Goal: Task Accomplishment & Management: Manage account settings

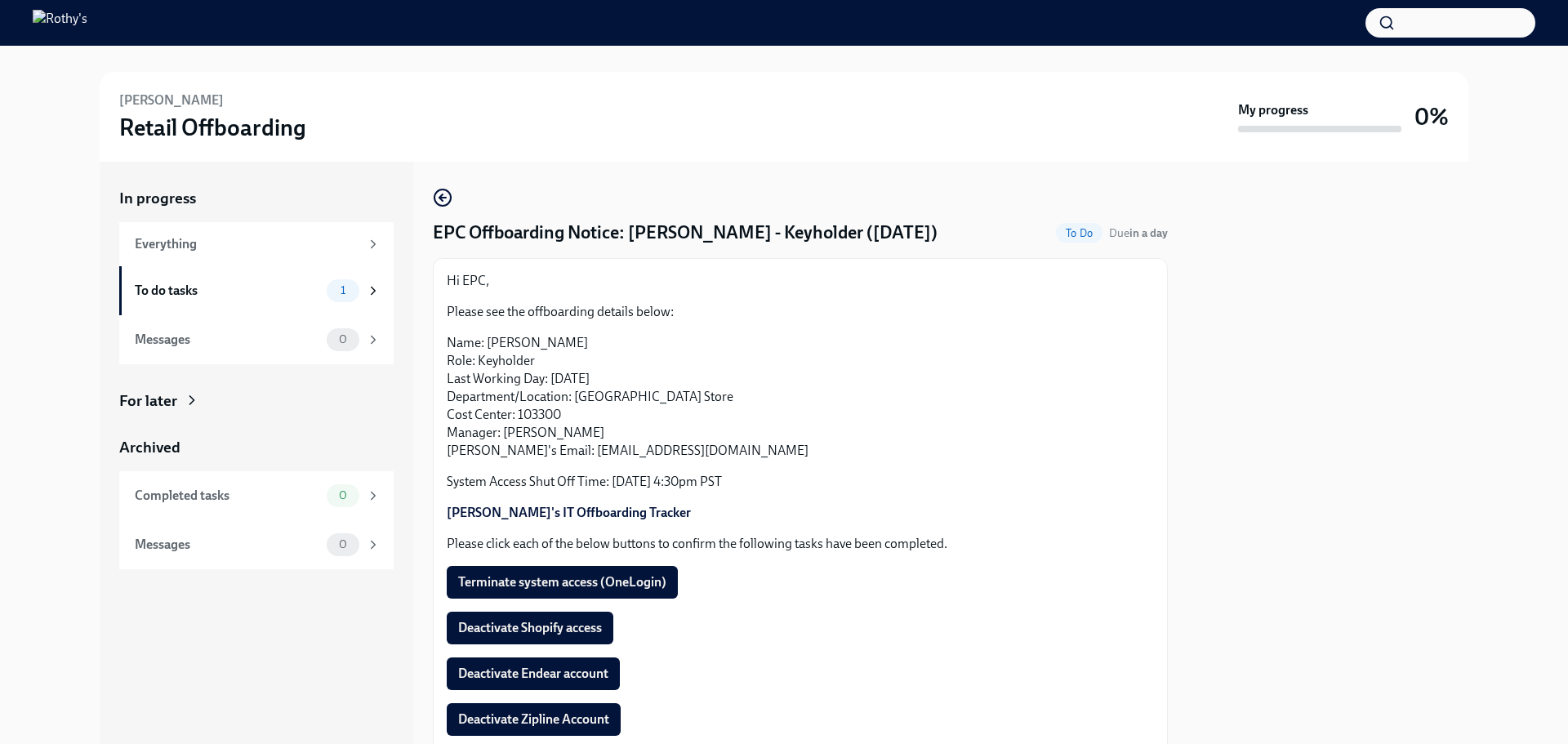
scroll to position [149, 0]
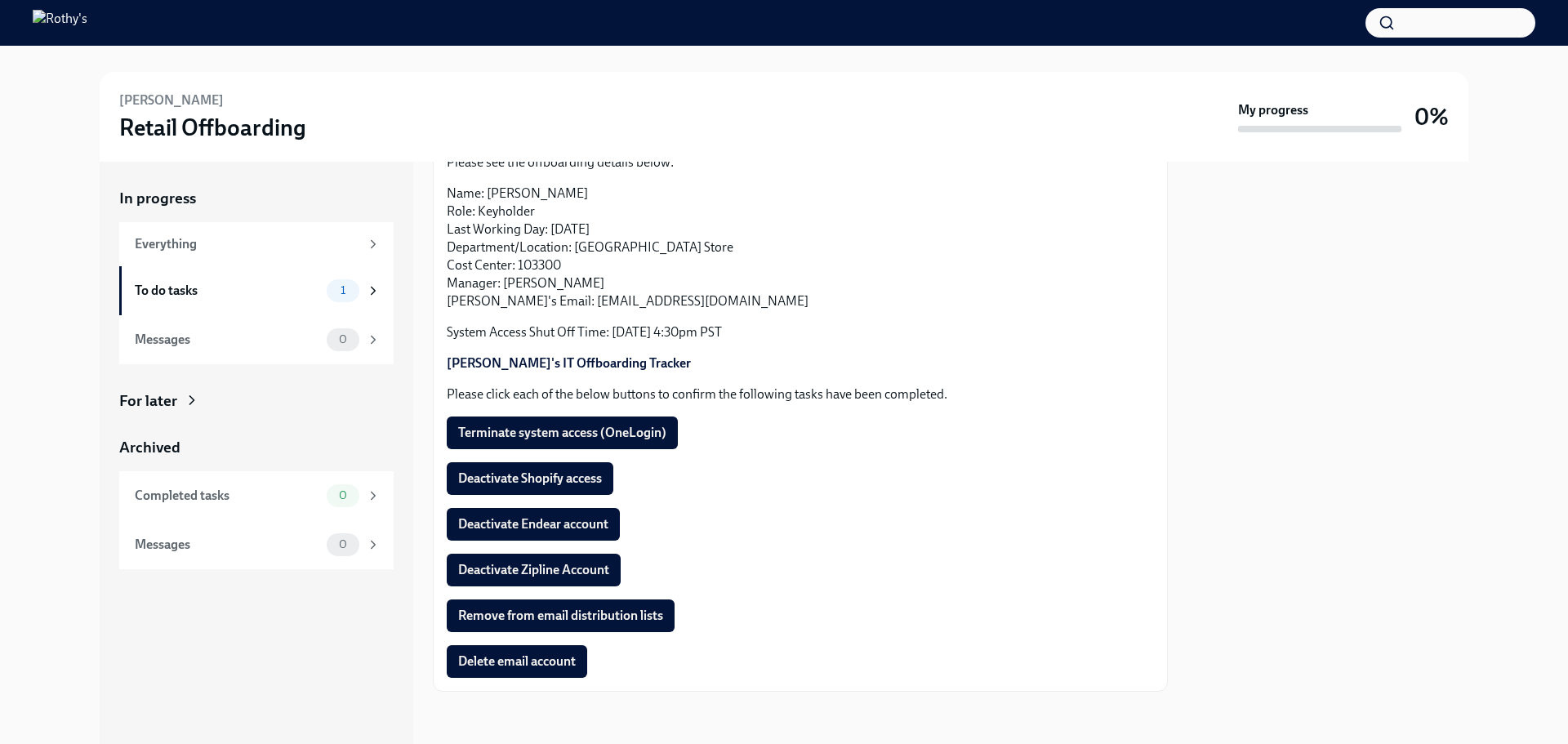
drag, startPoint x: 556, startPoint y: 443, endPoint x: 556, endPoint y: 456, distance: 13.0
click at [556, 443] on button "Terminate system access (OneLogin)" at bounding box center [562, 432] width 231 height 33
click at [563, 476] on span "Deactivate Shopify access" at bounding box center [530, 479] width 144 height 17
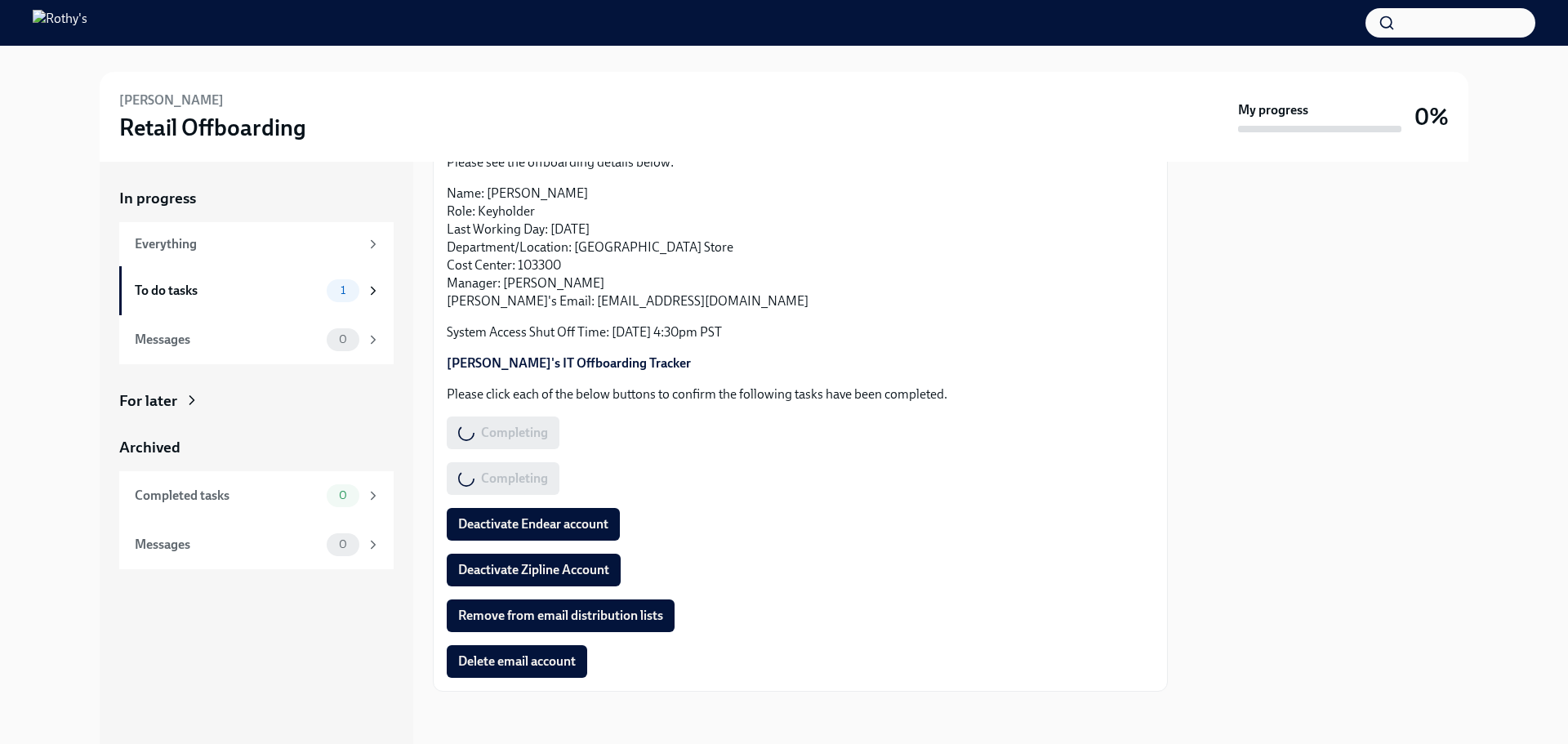
click at [568, 519] on span "Deactivate Endear account" at bounding box center [533, 524] width 150 height 17
click at [561, 568] on span "Deactivate Zipline Account" at bounding box center [534, 570] width 151 height 17
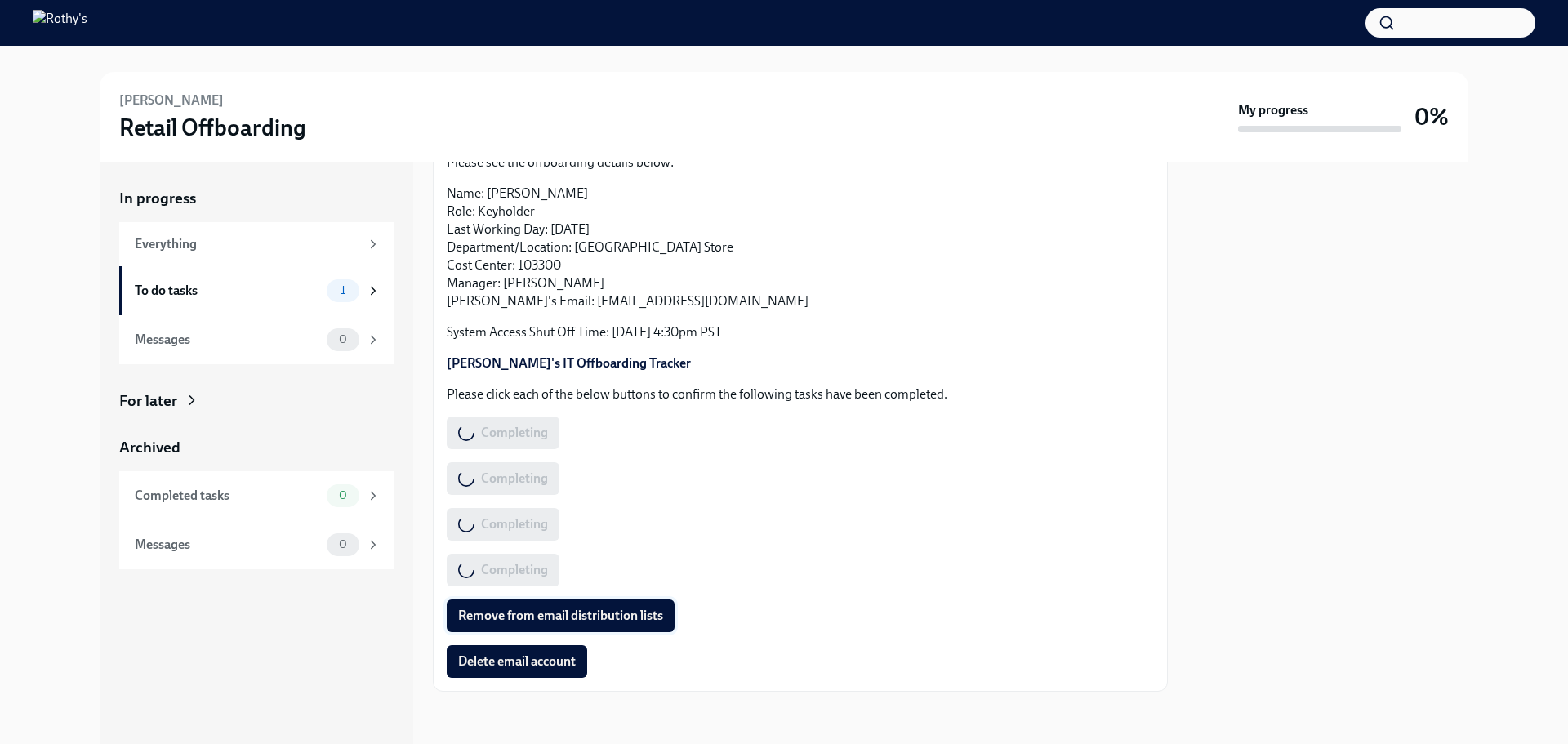
click at [558, 615] on span "Remove from email distribution lists" at bounding box center [560, 616] width 205 height 17
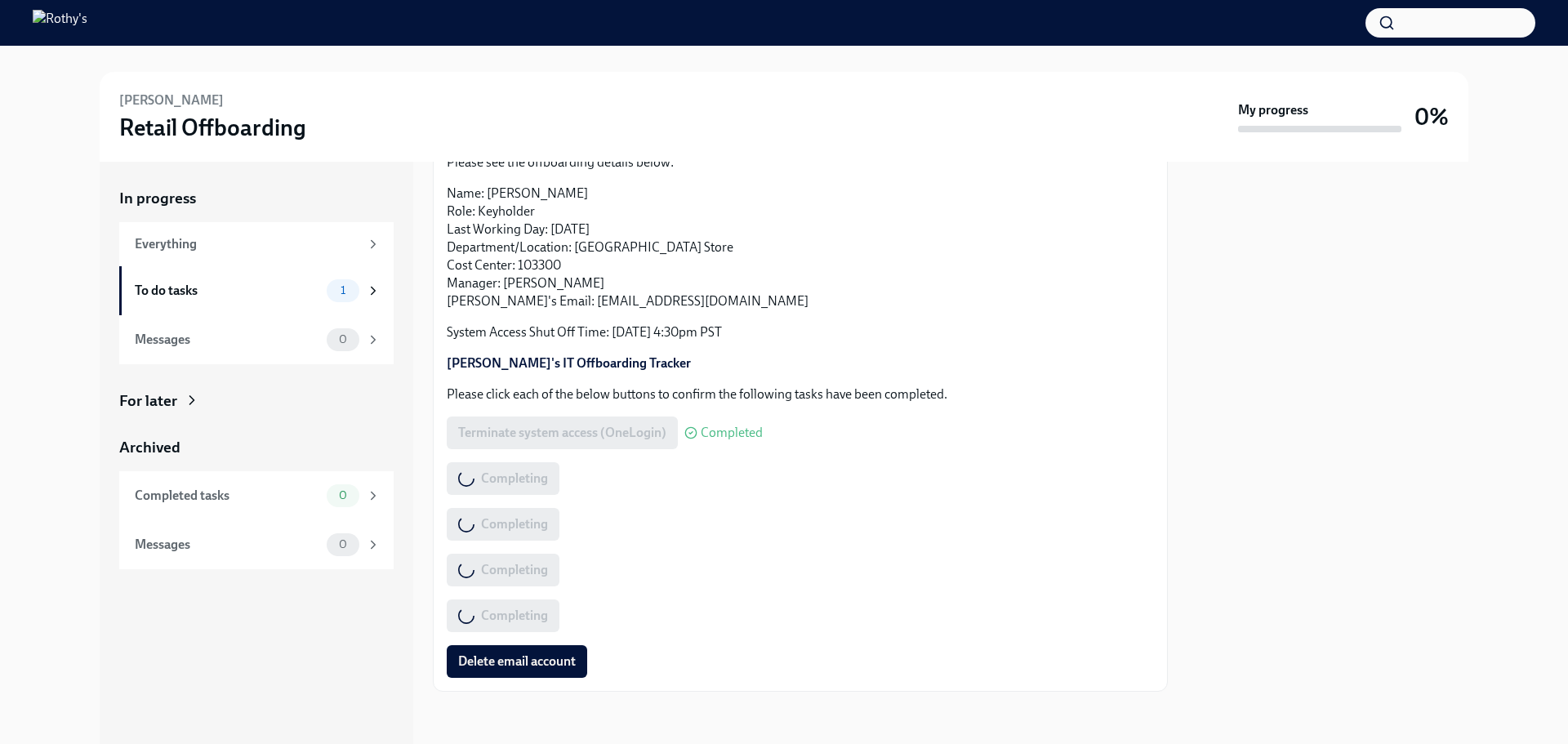
click at [544, 676] on button "Delete email account" at bounding box center [517, 661] width 140 height 33
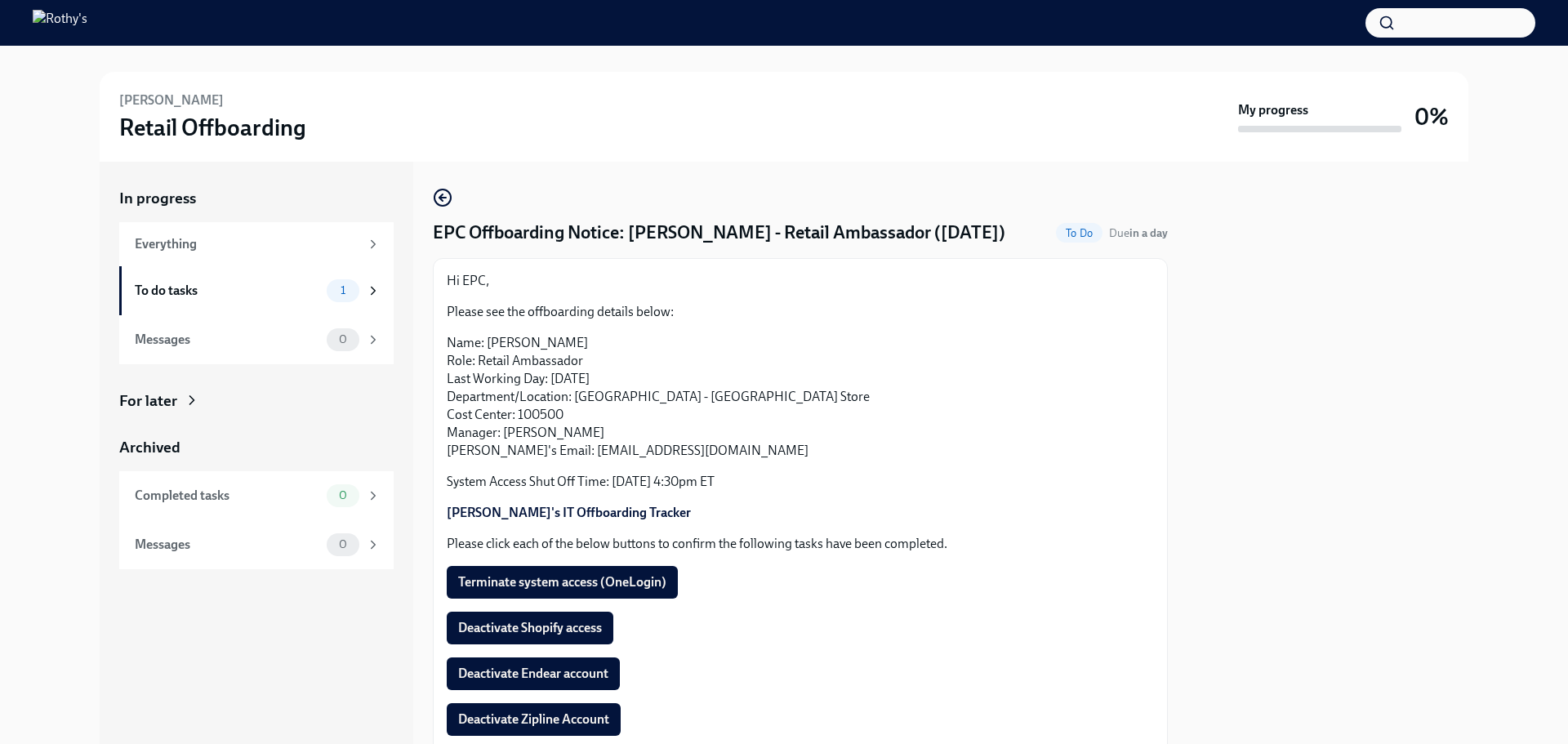
scroll to position [149, 0]
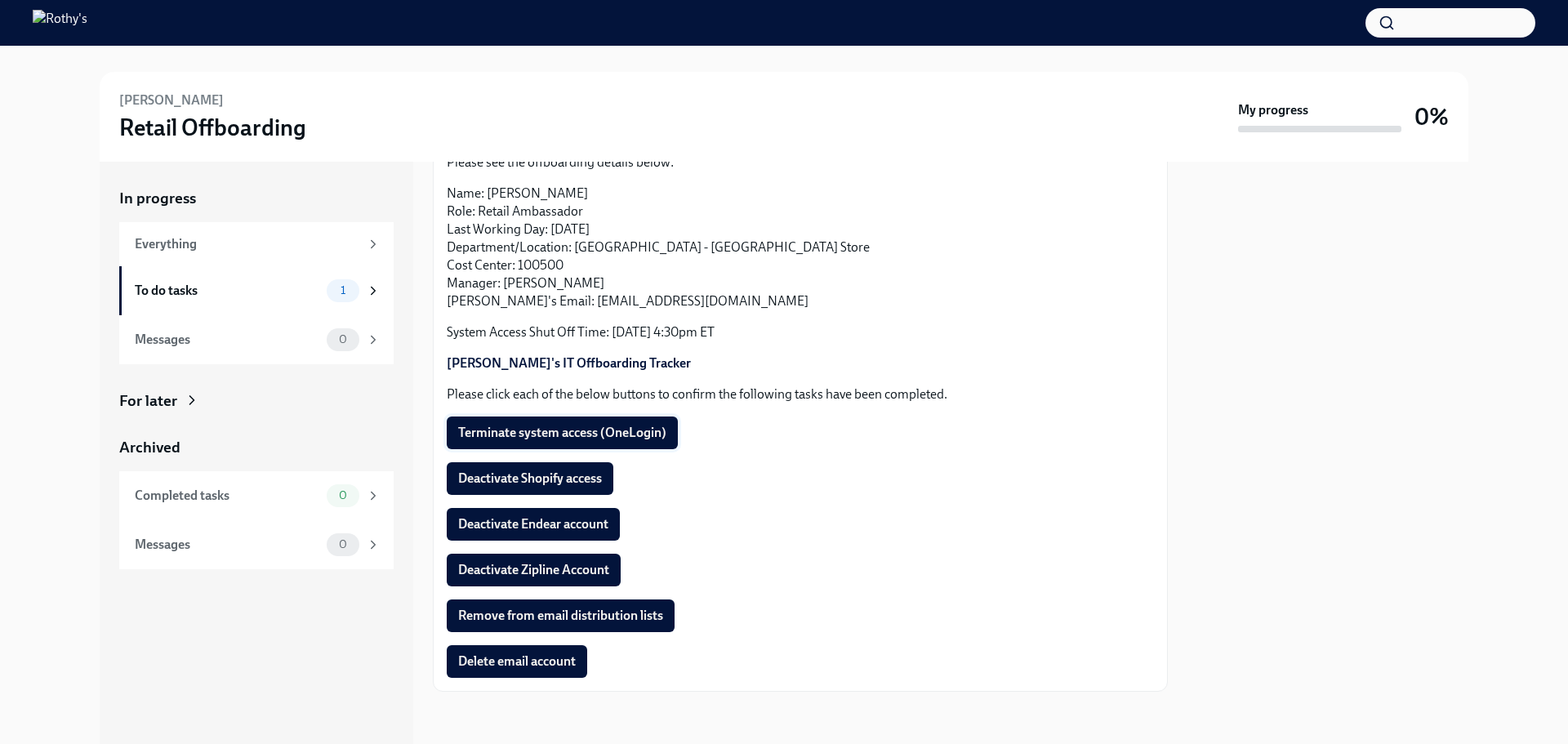
click at [537, 423] on button "Terminate system access (OneLogin)" at bounding box center [562, 432] width 231 height 33
click at [539, 473] on span "Deactivate Shopify access" at bounding box center [530, 479] width 144 height 17
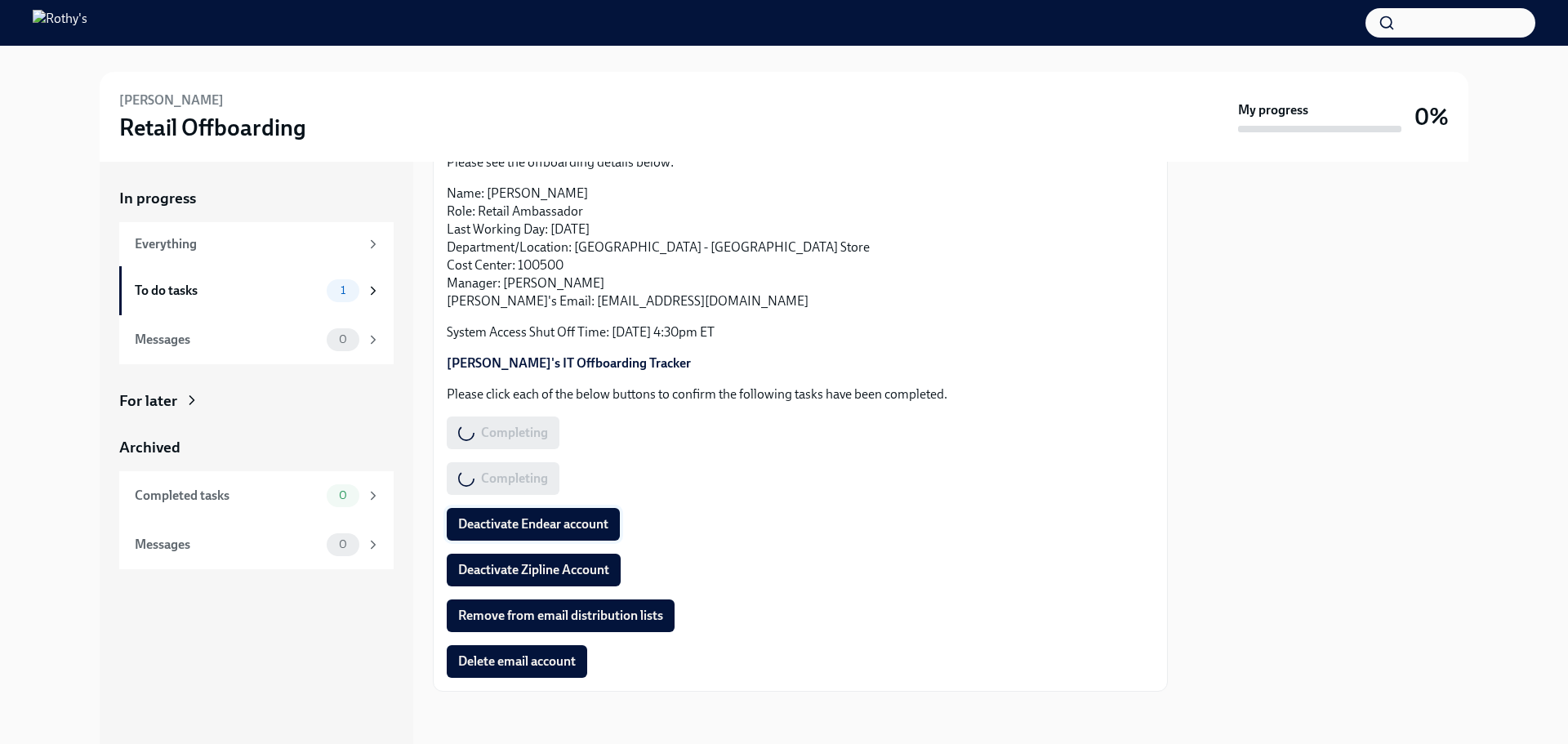
click at [534, 536] on button "Deactivate Endear account" at bounding box center [533, 524] width 173 height 33
click at [542, 574] on span "Deactivate Zipline Account" at bounding box center [534, 570] width 151 height 17
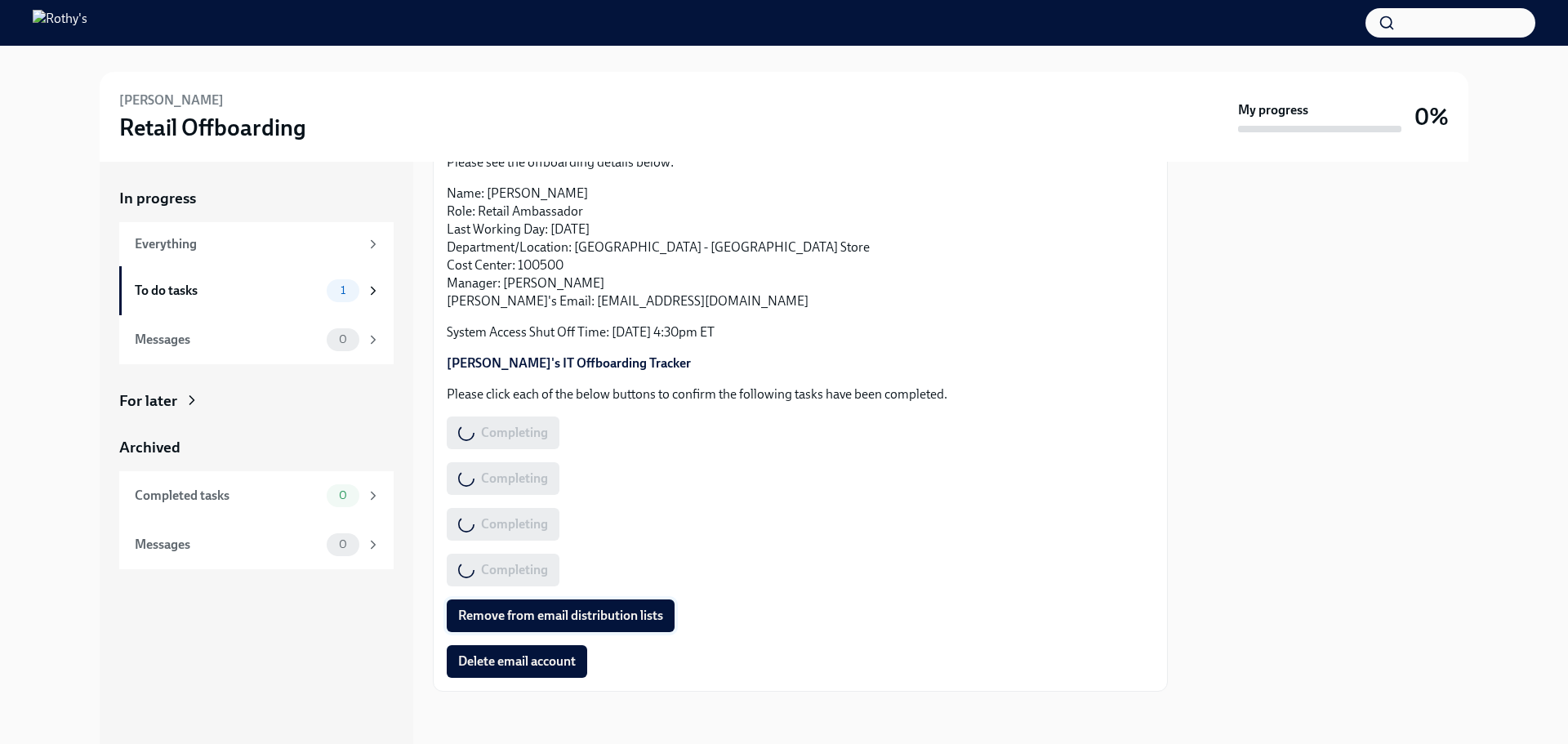
click at [536, 629] on button "Remove from email distribution lists" at bounding box center [561, 616] width 228 height 33
click at [530, 660] on span "Delete email account" at bounding box center [517, 661] width 118 height 17
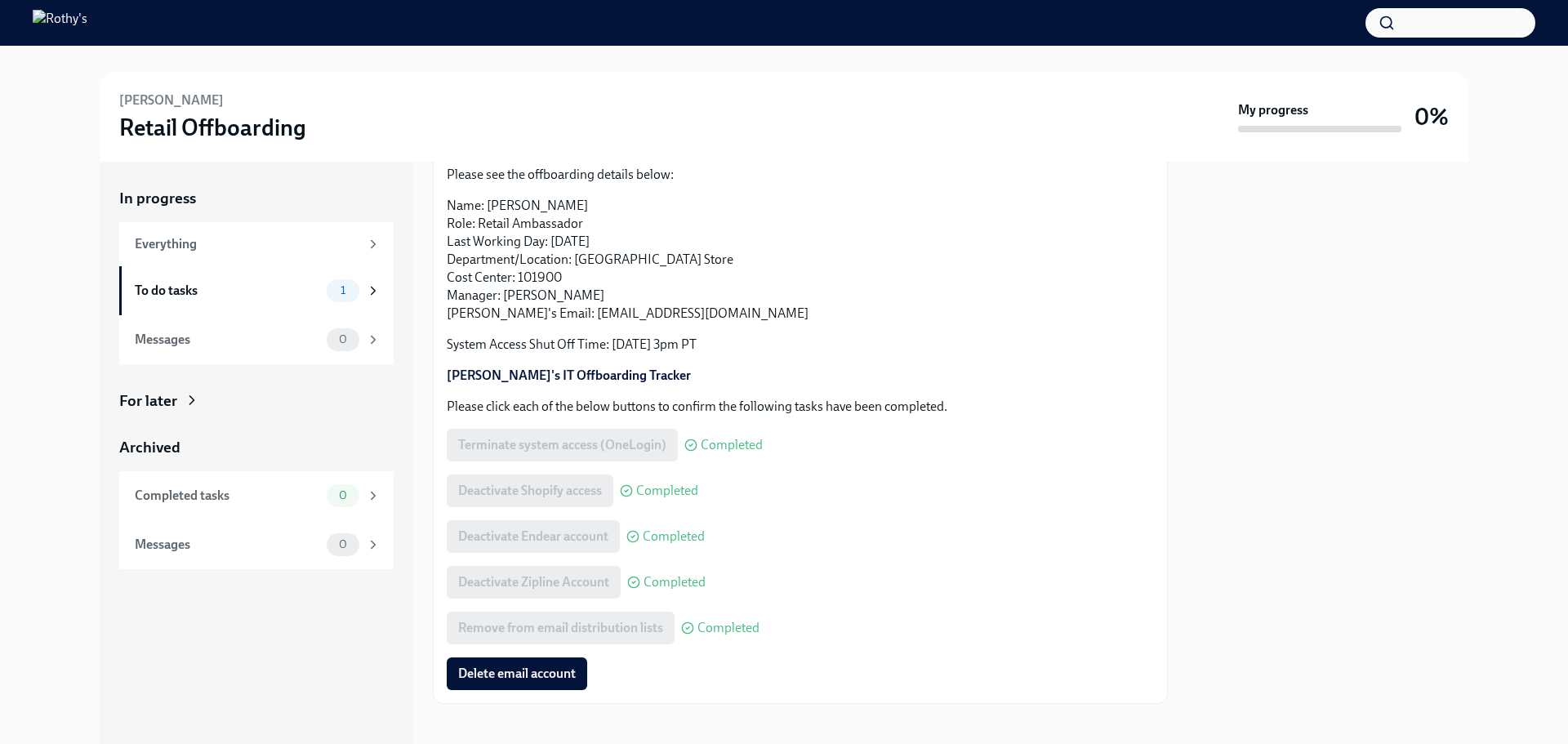
scroll to position [149, 0]
